Goal: Task Accomplishment & Management: Manage account settings

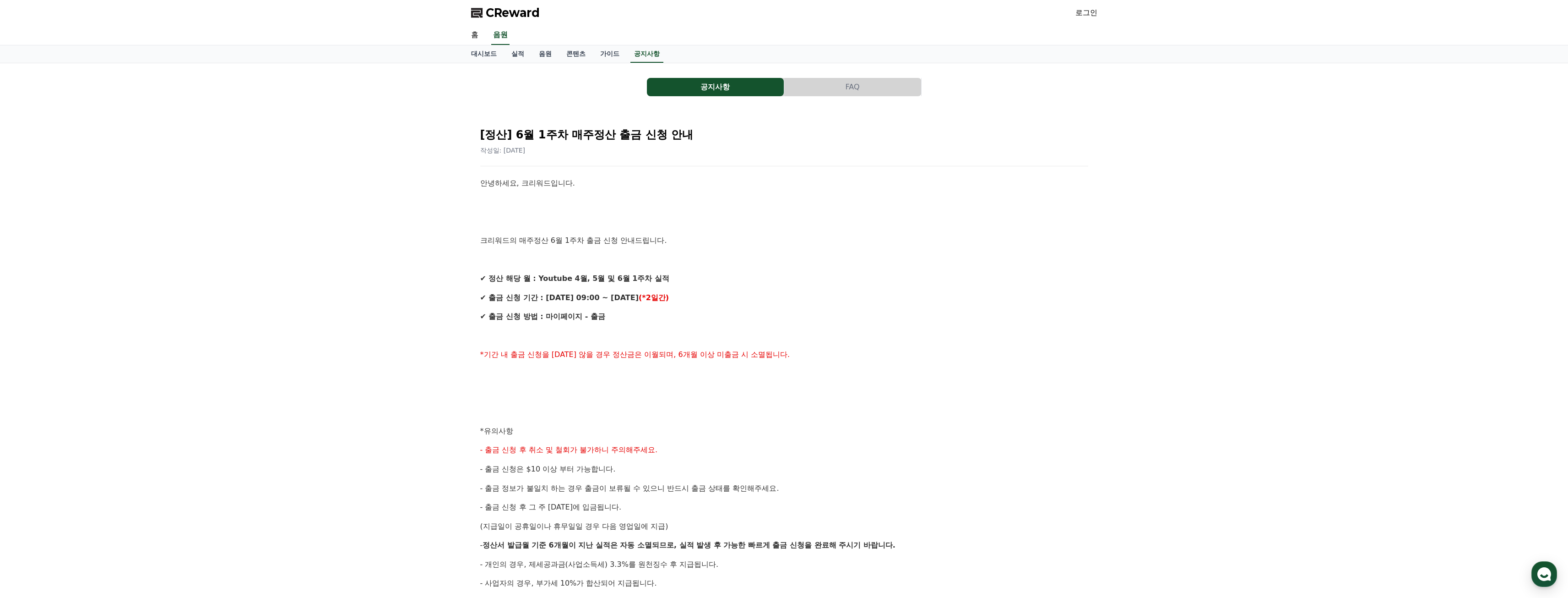
click at [1083, 14] on link "로그인" at bounding box center [1087, 13] width 22 height 11
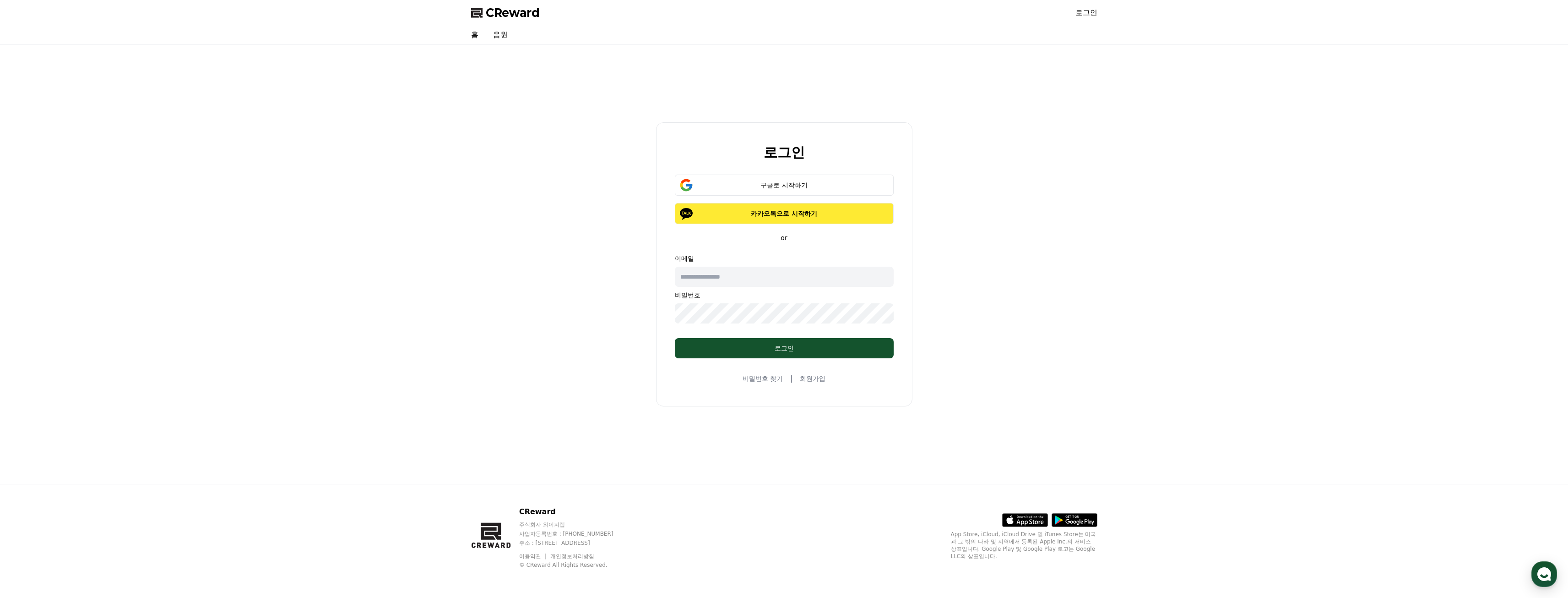
click at [786, 203] on button "카카오톡으로 시작하기" at bounding box center [785, 213] width 219 height 21
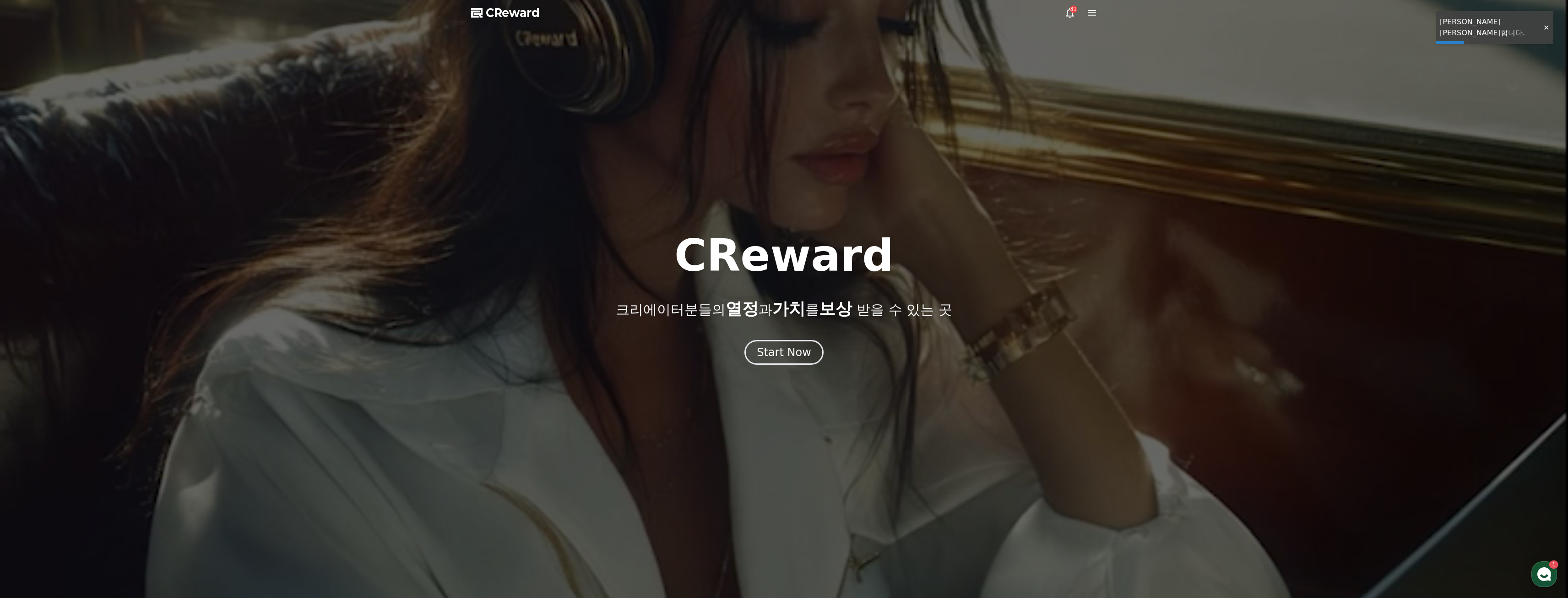
click at [1094, 12] on icon at bounding box center [1092, 13] width 11 height 11
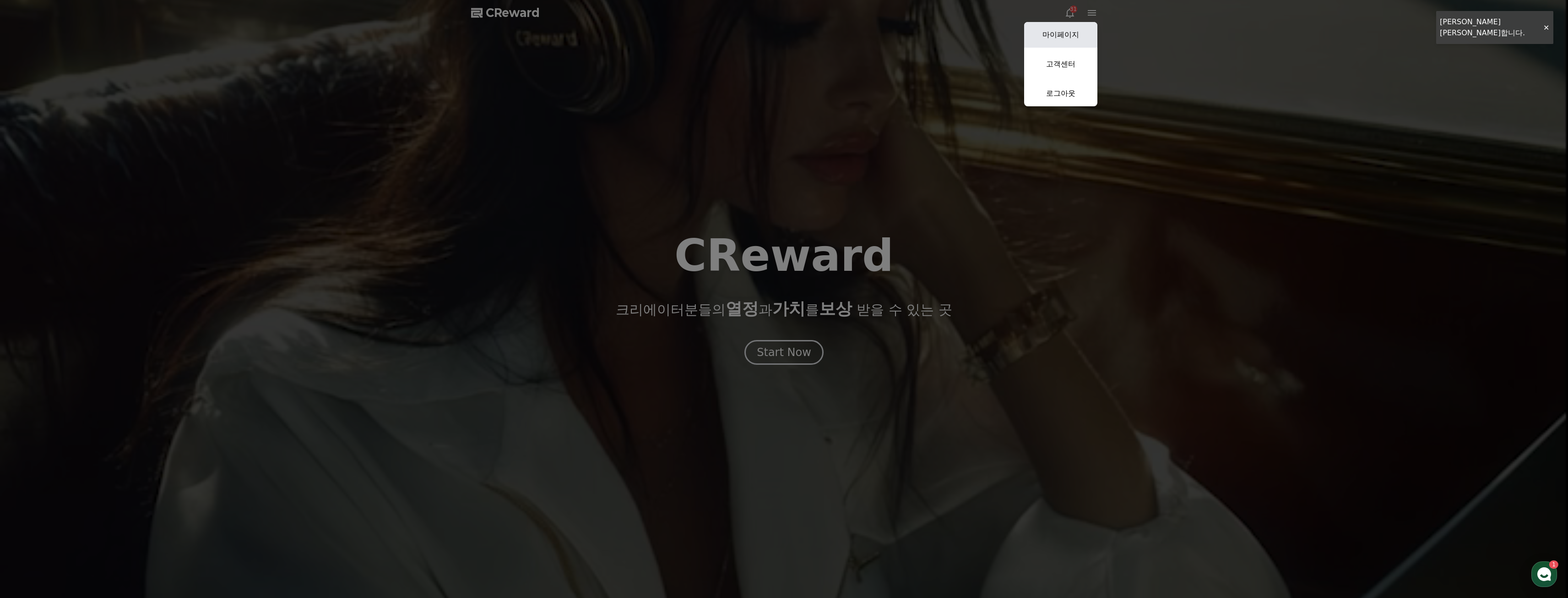
click at [1071, 41] on link "마이페이지" at bounding box center [1060, 35] width 73 height 26
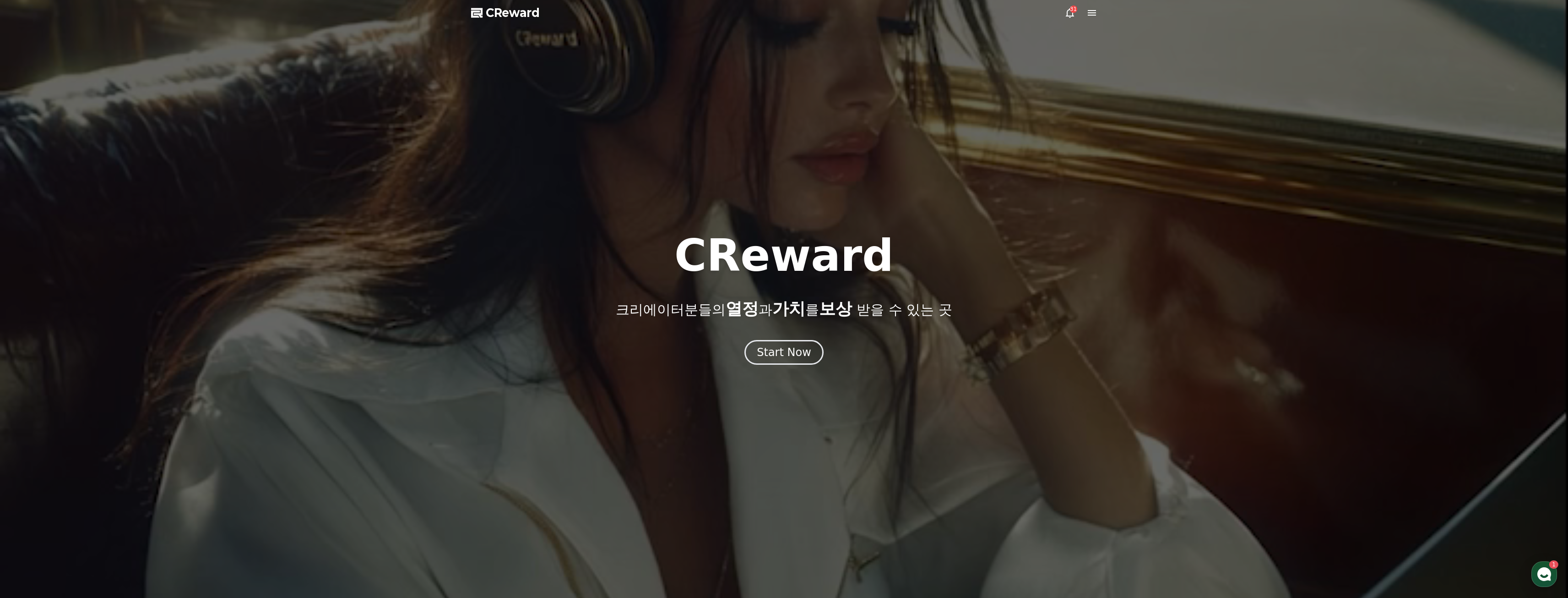
select select "**********"
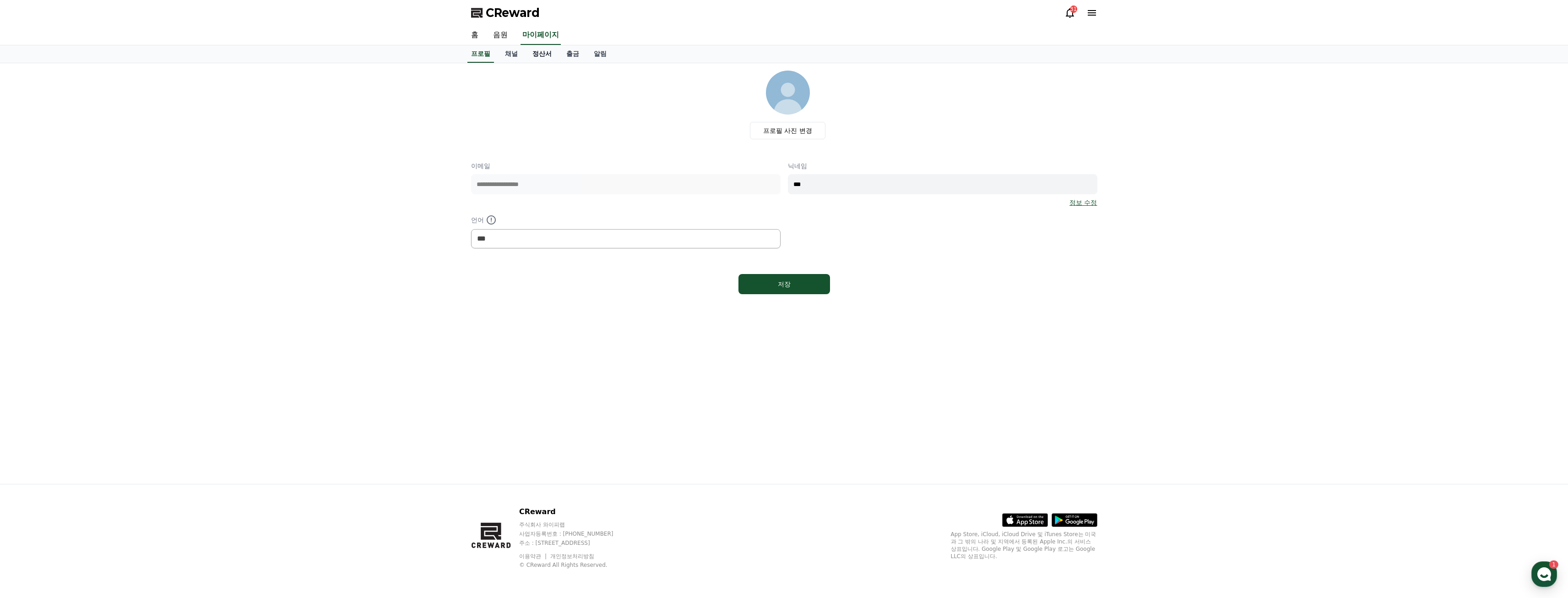
click at [544, 50] on link "정산서" at bounding box center [542, 54] width 34 height 18
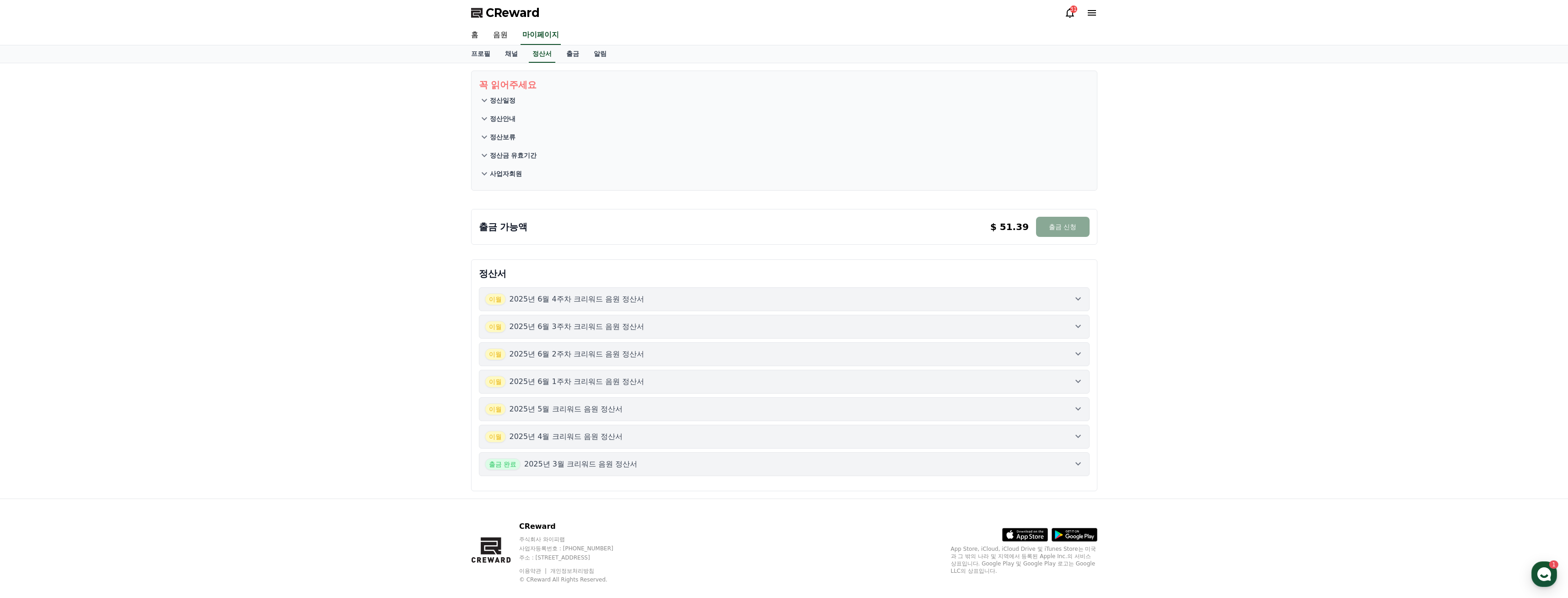
drag, startPoint x: 1008, startPoint y: 227, endPoint x: 1031, endPoint y: 227, distance: 23.0
click at [1031, 227] on div "$ 51.39 출금 신청" at bounding box center [1040, 227] width 99 height 20
click at [980, 209] on div "출금 가능액 $ 51.39 출금 신청 $ 51.39 출금 신청" at bounding box center [784, 227] width 626 height 36
click at [1044, 223] on button "출금 신청" at bounding box center [1062, 227] width 53 height 20
click at [1545, 29] on div at bounding box center [1546, 27] width 15 height 9
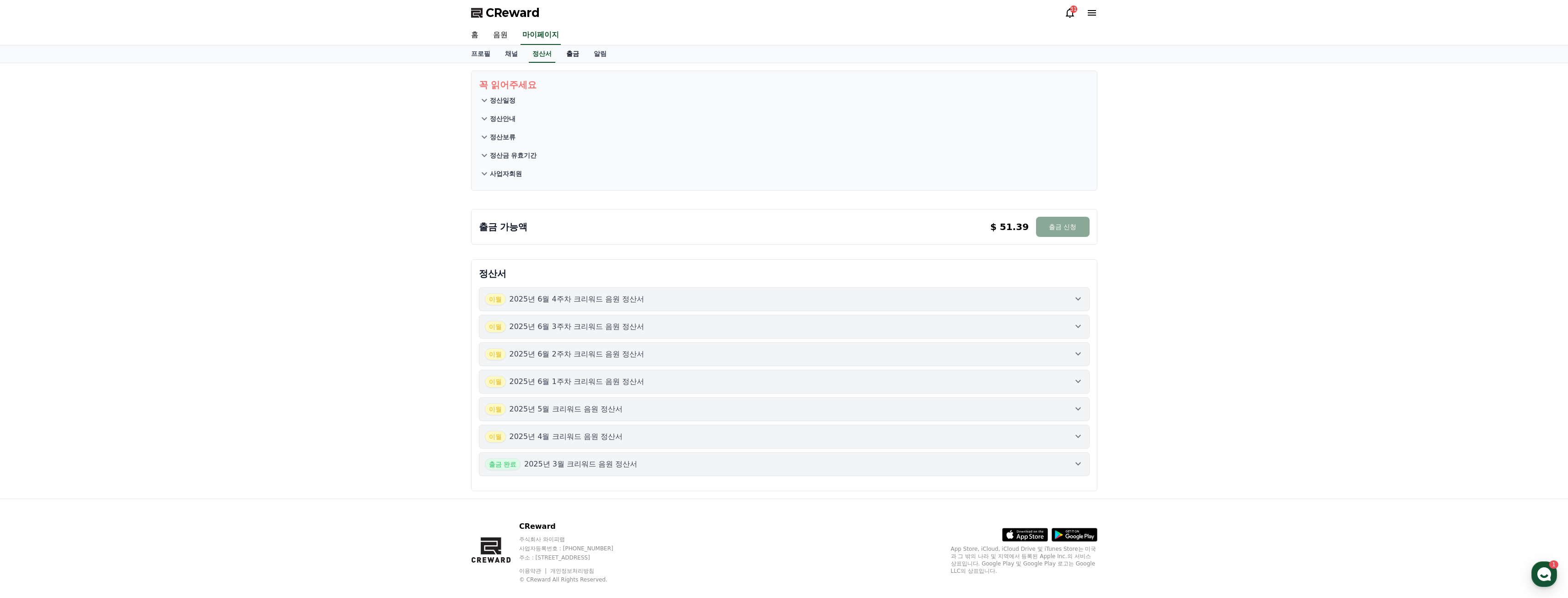
click at [570, 58] on link "출금" at bounding box center [572, 54] width 27 height 18
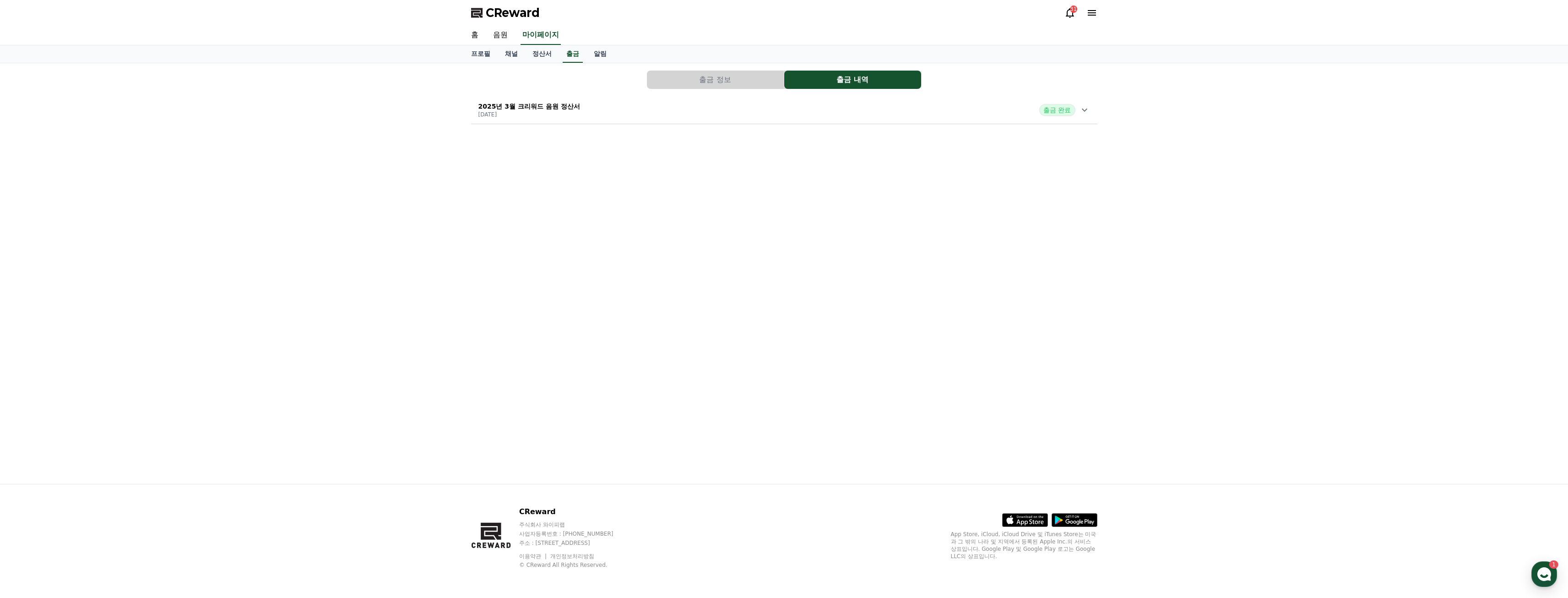
click at [1077, 110] on div "출금 완료" at bounding box center [1064, 110] width 51 height 12
click at [544, 54] on link "정산서" at bounding box center [542, 54] width 34 height 18
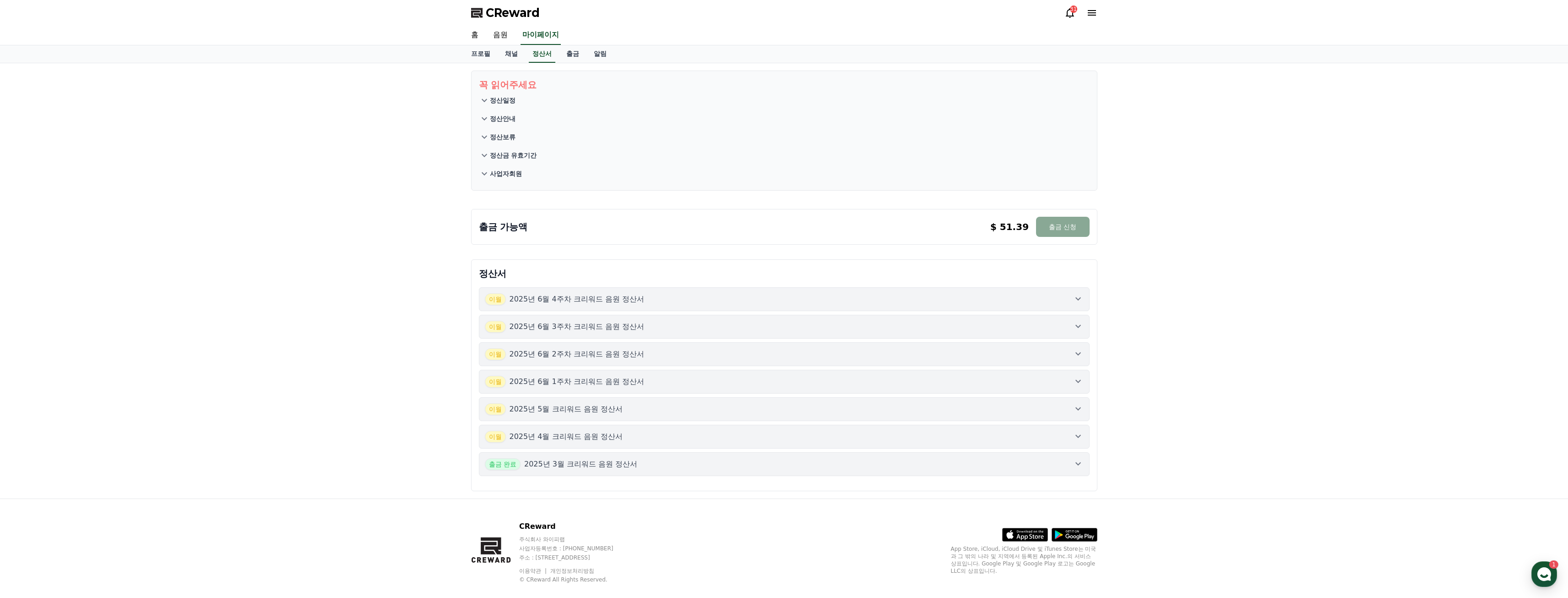
click at [485, 100] on icon at bounding box center [484, 100] width 5 height 3
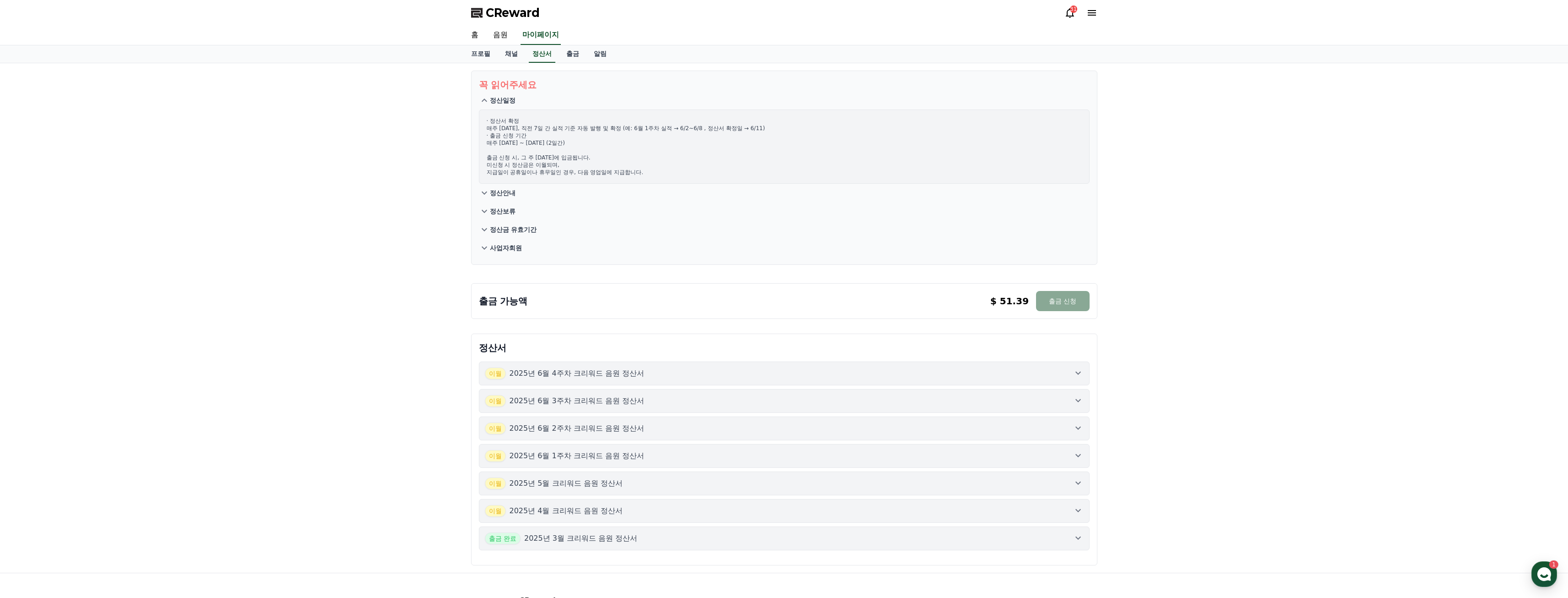
click at [208, 138] on div "꼭 읽어주세요 정산일정 · 정산서 확정 매주 [DATE], 직전 7일 간 실적 기준 자동 발행 및 확정 (예: 6월 1주차 실적 → 6/2~6…" at bounding box center [784, 318] width 1568 height 509
